Goal: Task Accomplishment & Management: Manage account settings

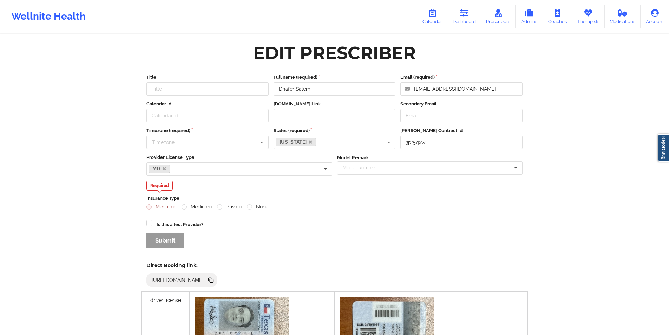
click at [587, 17] on icon at bounding box center [588, 13] width 9 height 8
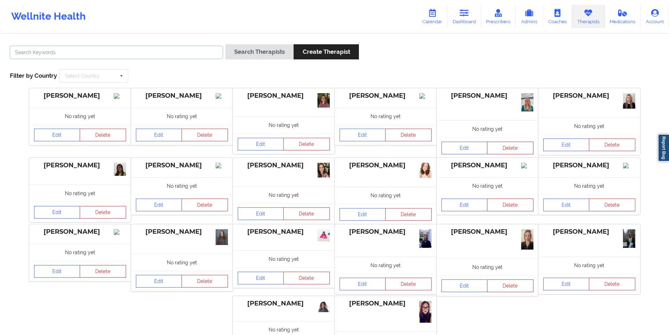
click at [166, 52] on input "text" at bounding box center [116, 52] width 213 height 13
paste input "[PERSON_NAME]"
click at [271, 48] on button "Search Therapists" at bounding box center [259, 51] width 68 height 15
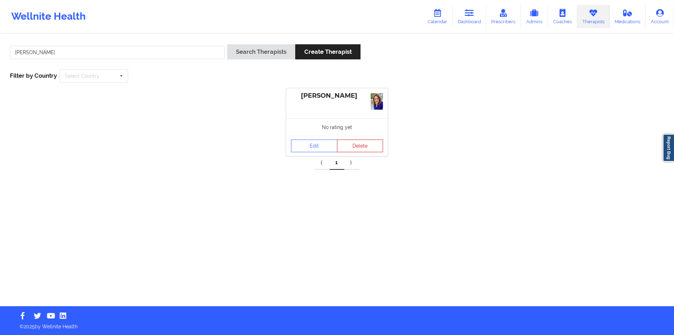
click at [363, 145] on button "Delete" at bounding box center [360, 145] width 46 height 13
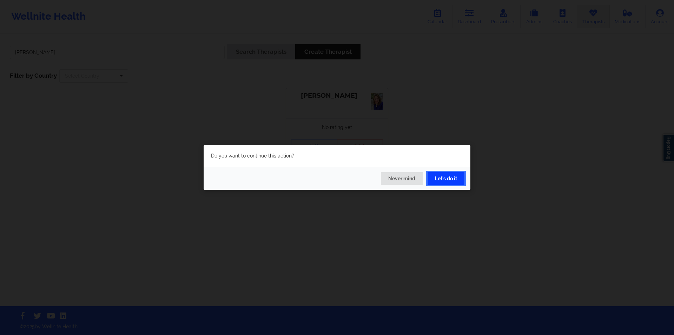
click at [454, 178] on button "Let's do it" at bounding box center [446, 178] width 37 height 13
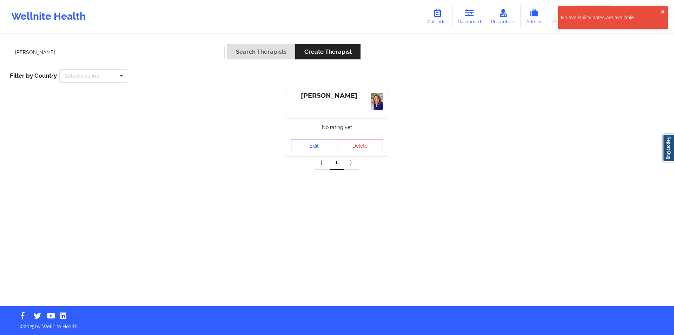
click at [181, 119] on div "[PERSON_NAME] No rating yet Edit Delete" at bounding box center [336, 122] width 669 height 68
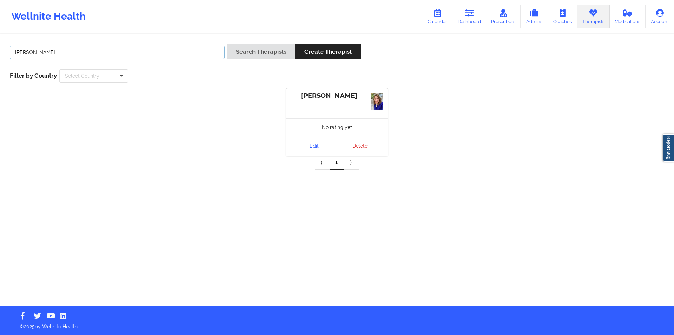
click at [100, 52] on input "[PERSON_NAME]" at bounding box center [117, 52] width 215 height 13
paste input "[PERSON_NAME]"
click at [259, 52] on button "Search Therapists" at bounding box center [261, 51] width 68 height 15
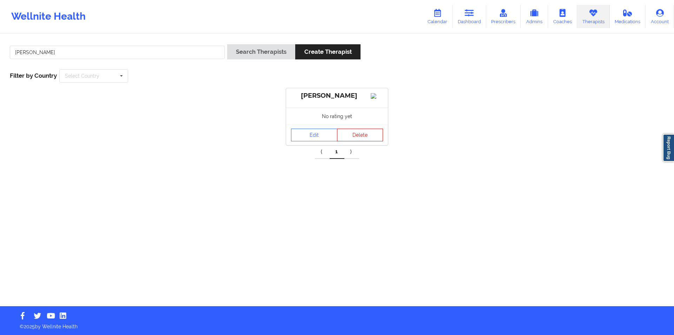
click at [363, 141] on button "Delete" at bounding box center [360, 135] width 46 height 13
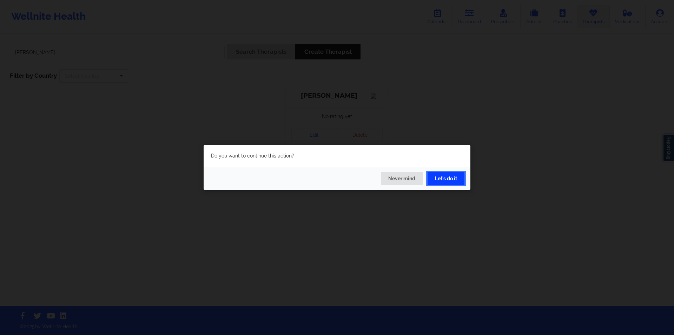
click at [448, 178] on button "Let's do it" at bounding box center [446, 178] width 37 height 13
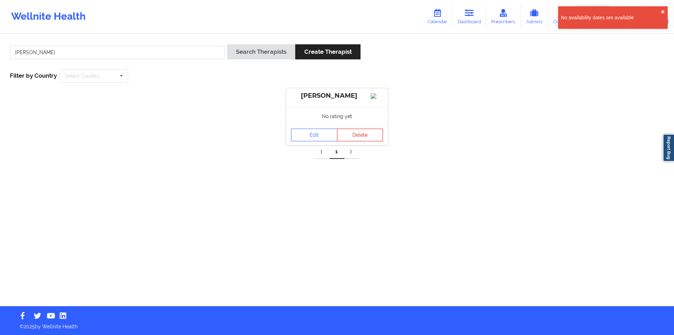
click at [360, 141] on button "Delete" at bounding box center [360, 135] width 46 height 13
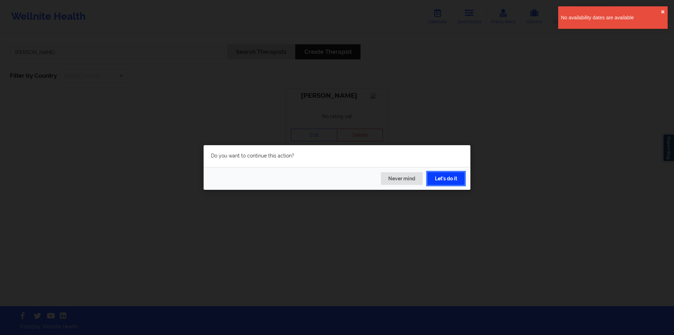
click at [449, 178] on button "Let's do it" at bounding box center [446, 178] width 37 height 13
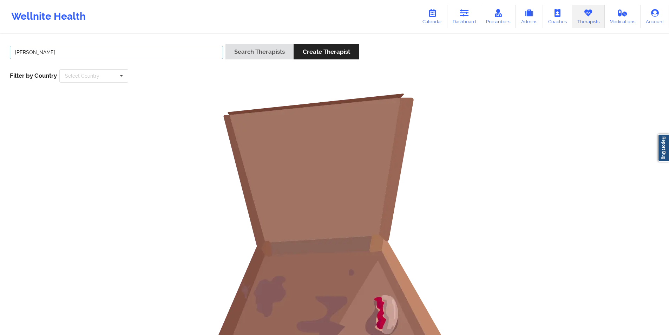
click at [152, 52] on input "[PERSON_NAME]" at bounding box center [116, 52] width 213 height 13
paste input "[PERSON_NAME]"
type input "[PERSON_NAME]"
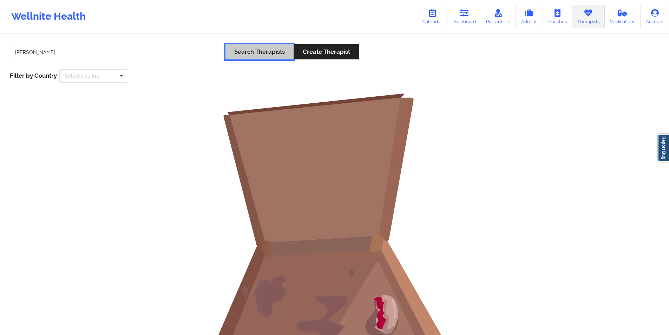
click at [264, 49] on button "Search Therapists" at bounding box center [259, 51] width 68 height 15
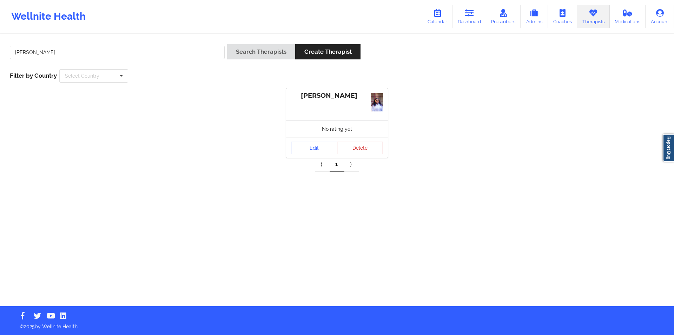
click at [360, 148] on button "Delete" at bounding box center [360, 148] width 46 height 13
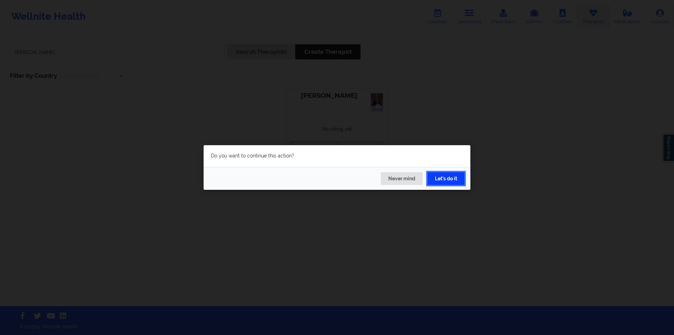
click at [444, 175] on button "Let's do it" at bounding box center [446, 178] width 37 height 13
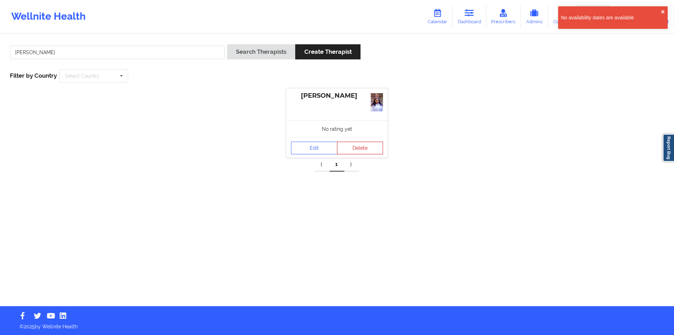
click at [359, 145] on button "Delete" at bounding box center [360, 148] width 46 height 13
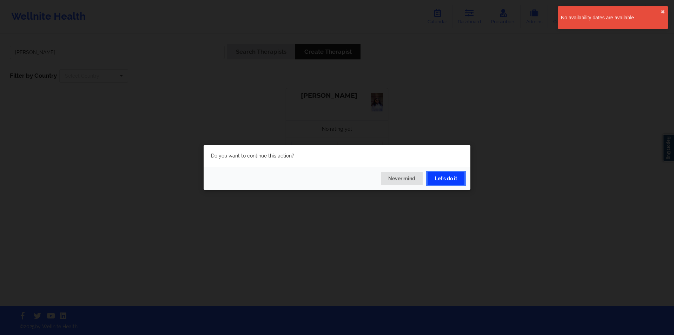
click at [444, 176] on button "Let's do it" at bounding box center [446, 178] width 37 height 13
